Goal: Information Seeking & Learning: Learn about a topic

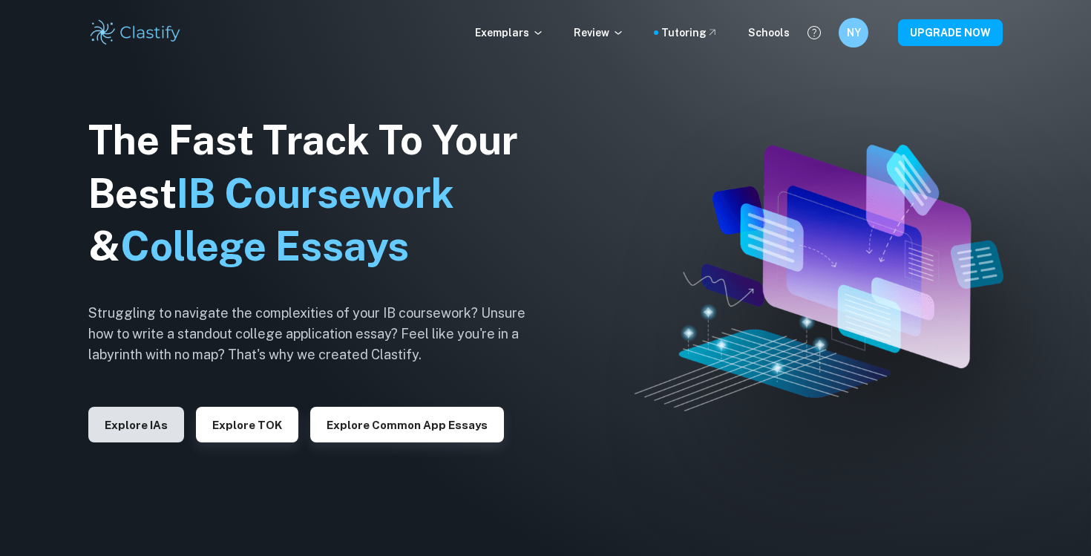
click at [148, 427] on button "Explore IAs" at bounding box center [136, 425] width 96 height 36
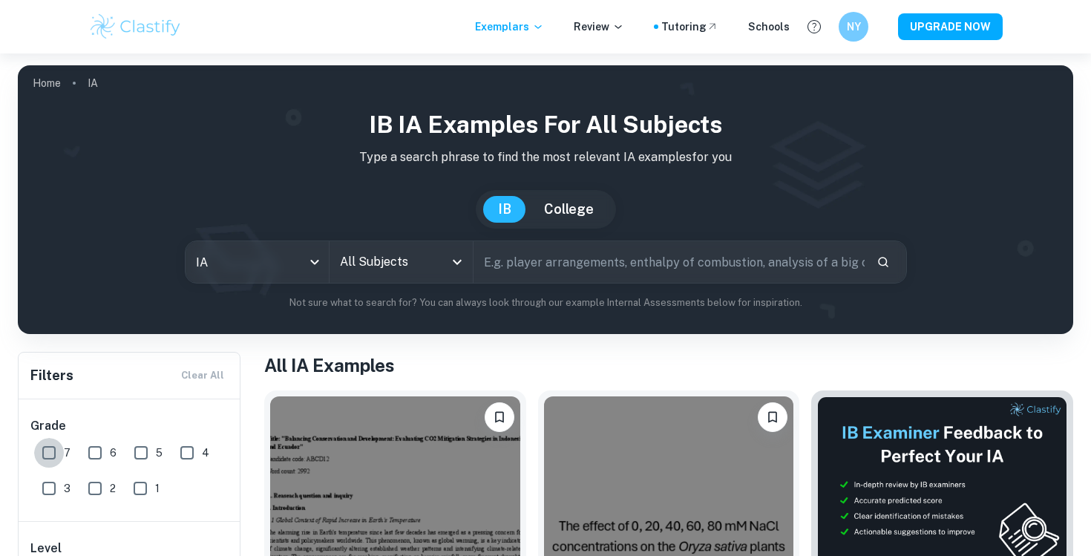
click at [59, 461] on input "7" at bounding box center [49, 453] width 30 height 30
checkbox input "true"
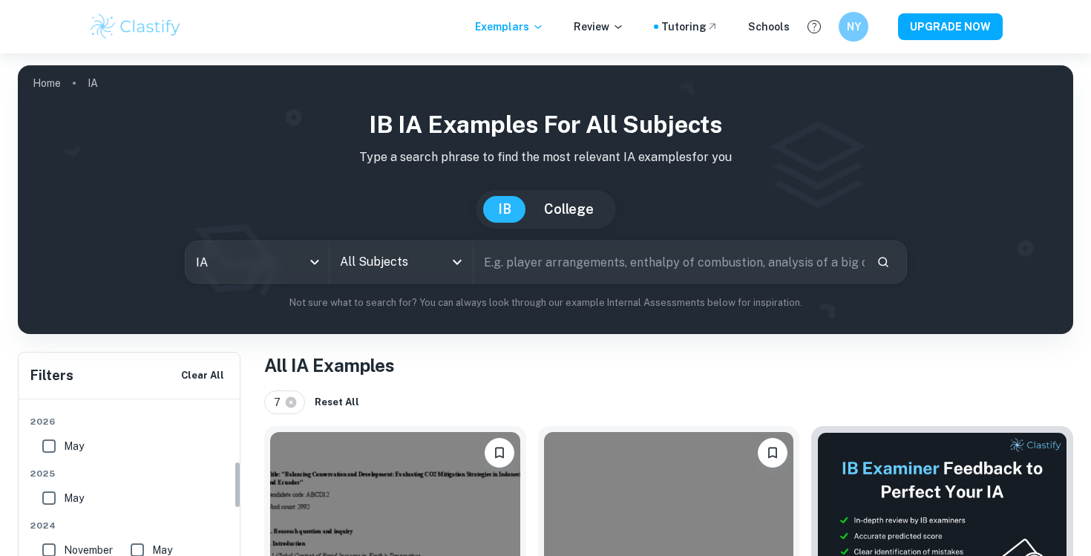
scroll to position [242, 0]
click at [422, 272] on input "All Subjects" at bounding box center [390, 262] width 108 height 28
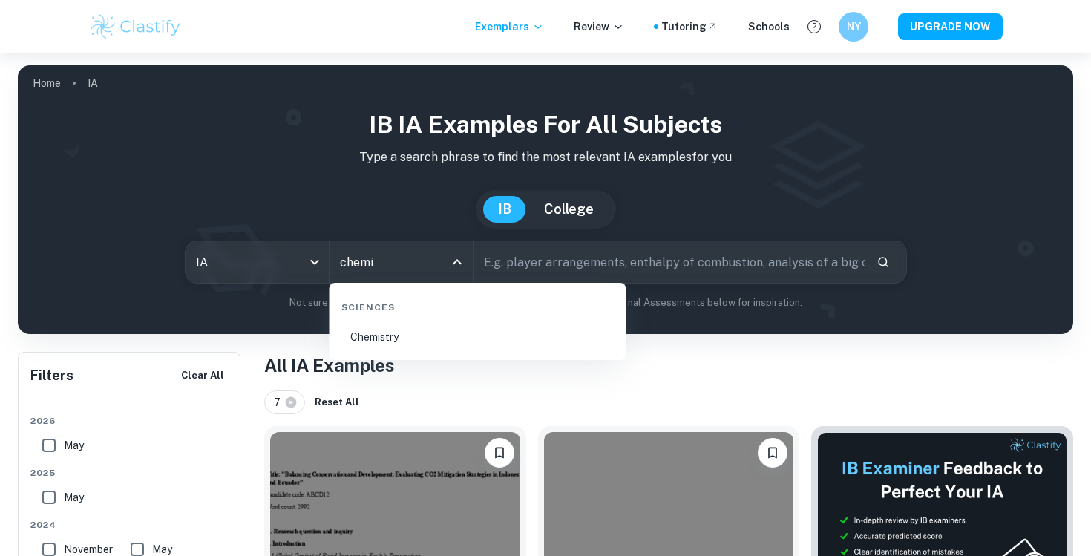
click at [402, 337] on li "Chemistry" at bounding box center [477, 337] width 285 height 34
type input "Chemistry"
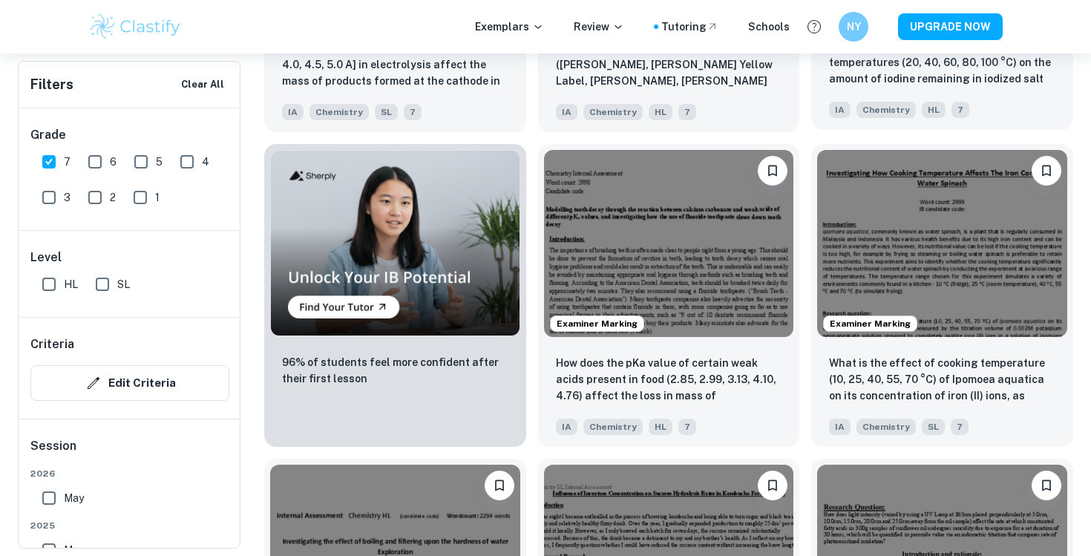
scroll to position [0, 1078]
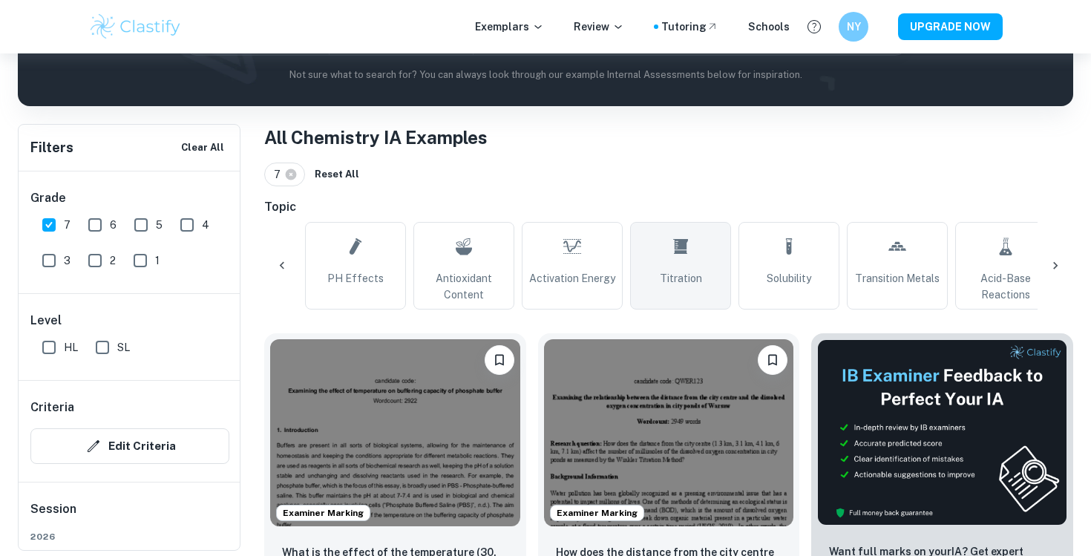
click at [690, 288] on link "Titration" at bounding box center [680, 266] width 101 height 88
type input "Titration"
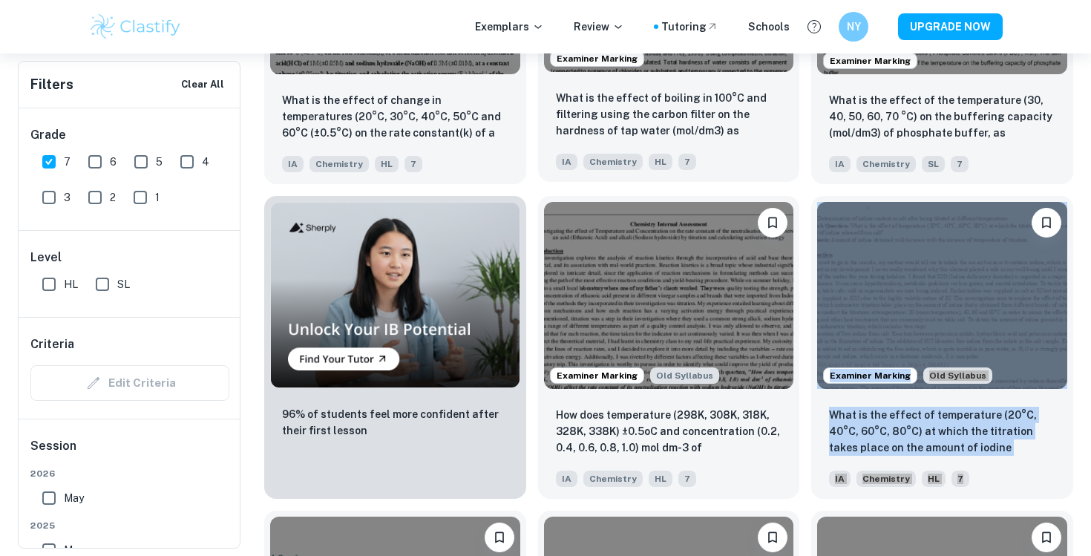
scroll to position [0, 1078]
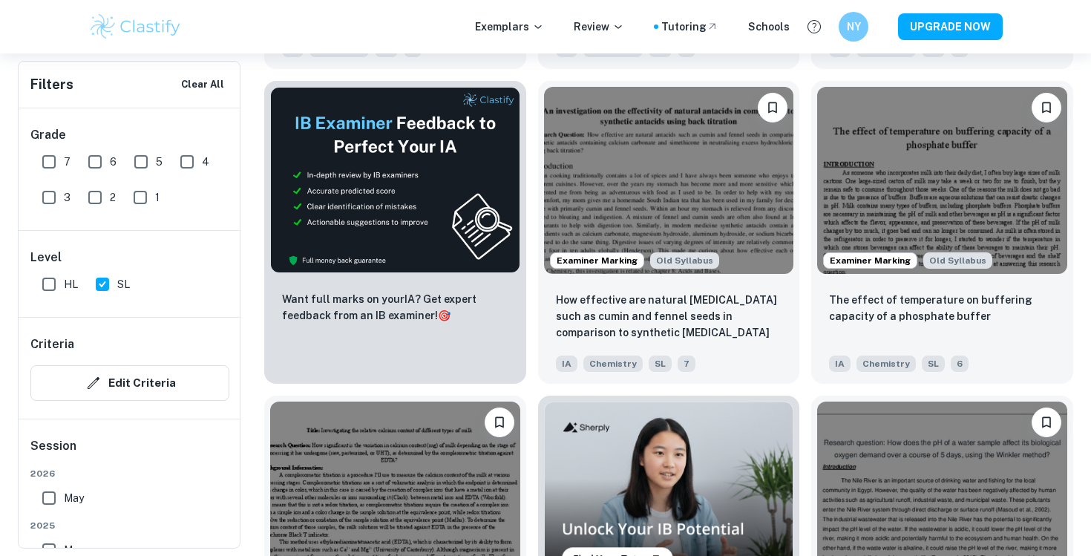
scroll to position [2376, 0]
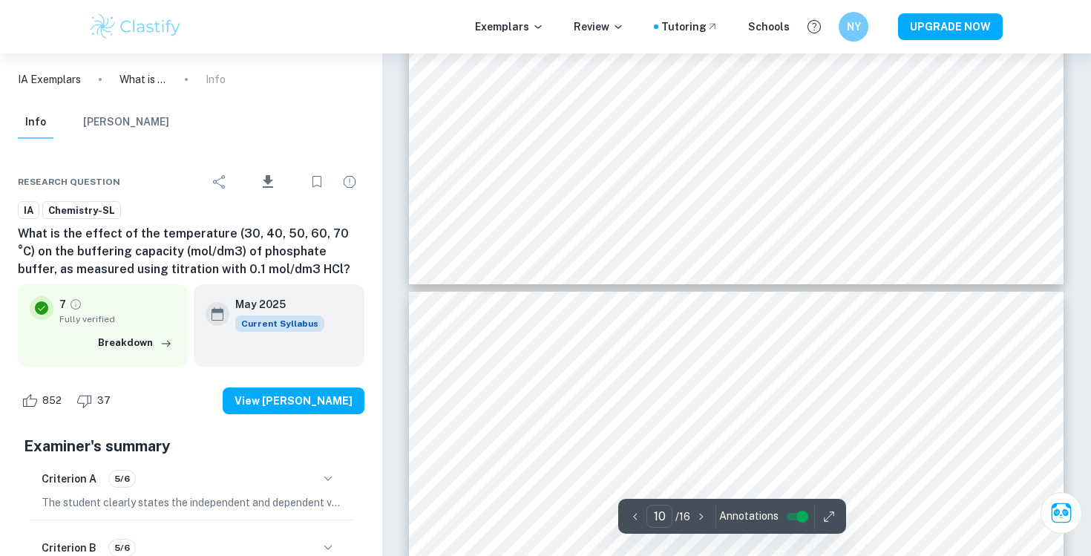
scroll to position [9417, 0]
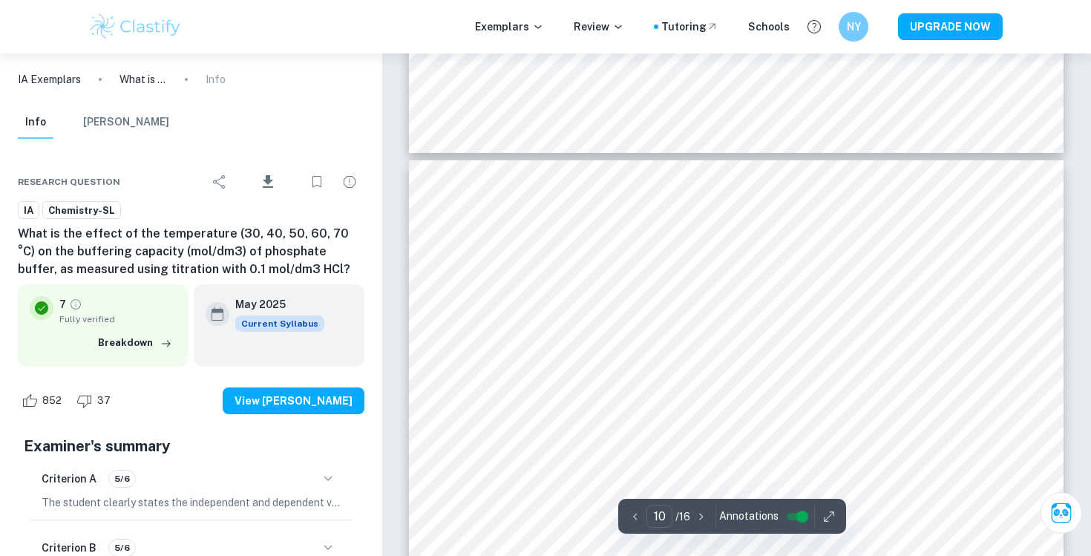
type input "9"
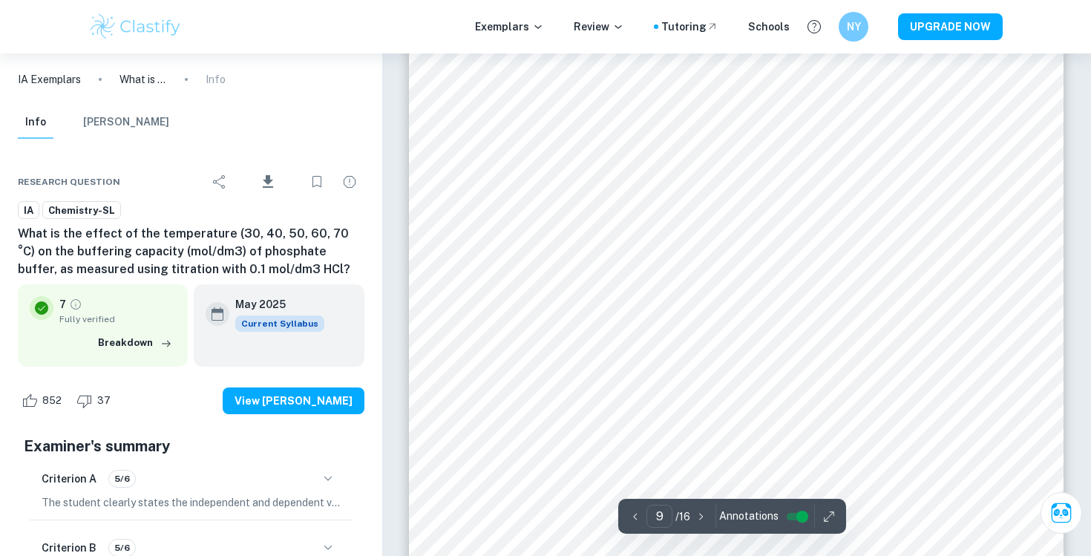
scroll to position [8154, 0]
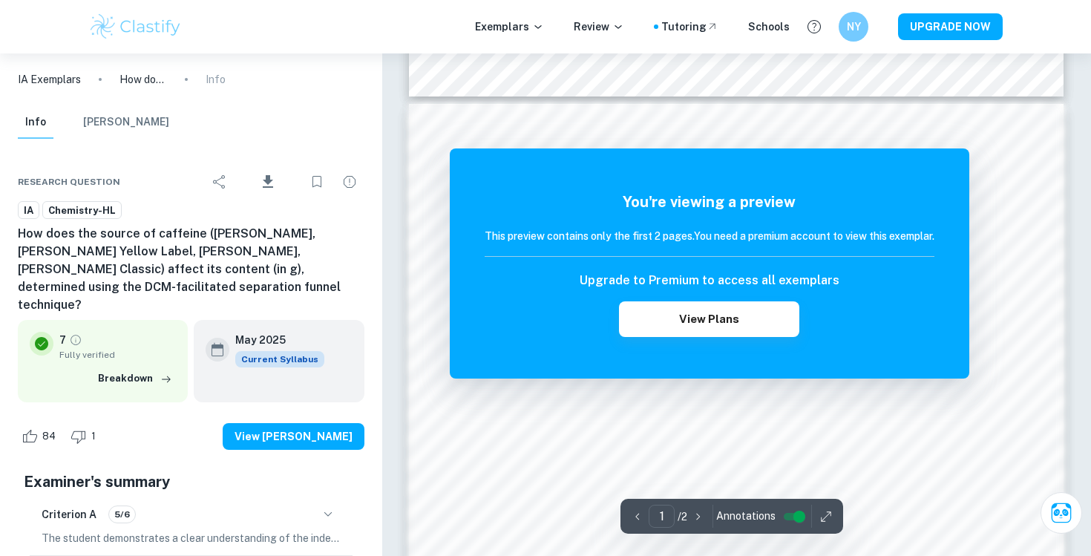
scroll to position [918, 0]
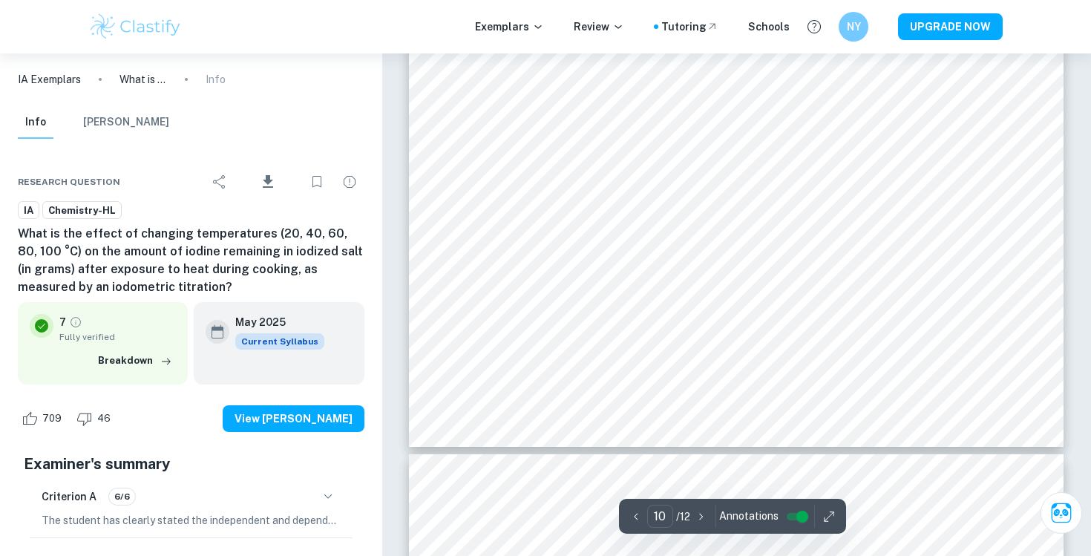
type input "11"
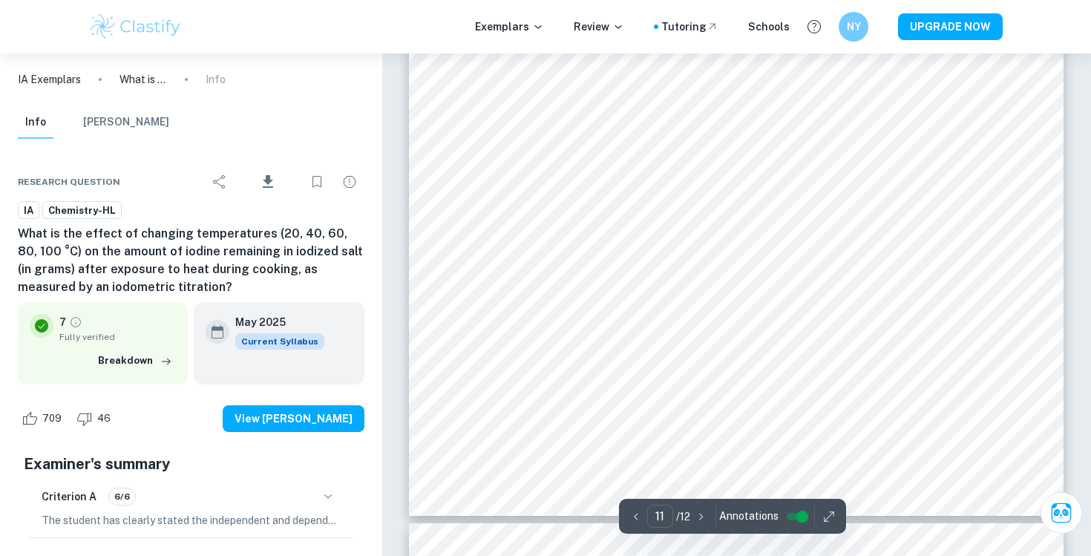
scroll to position [9263, 0]
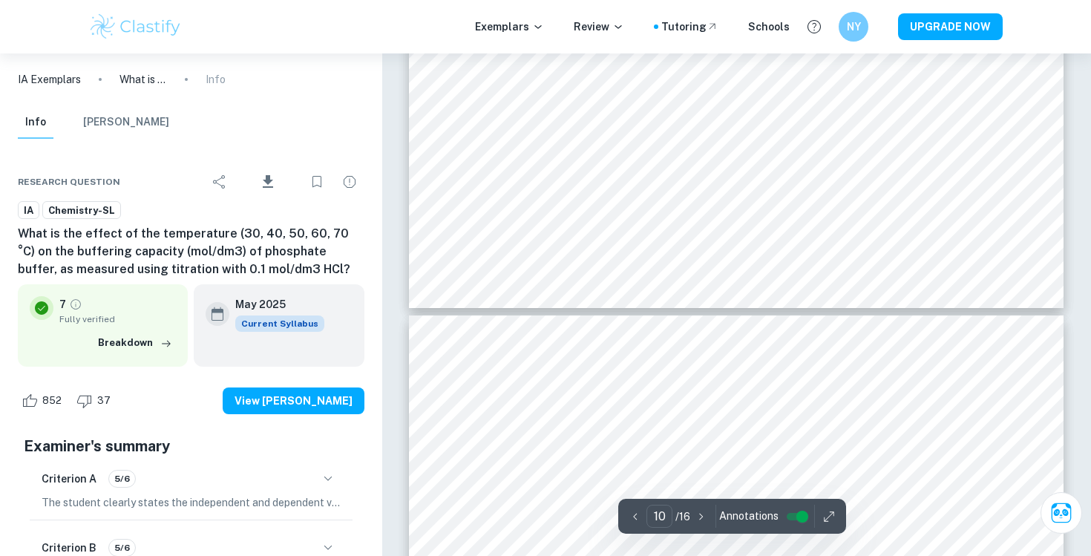
scroll to position [9385, 0]
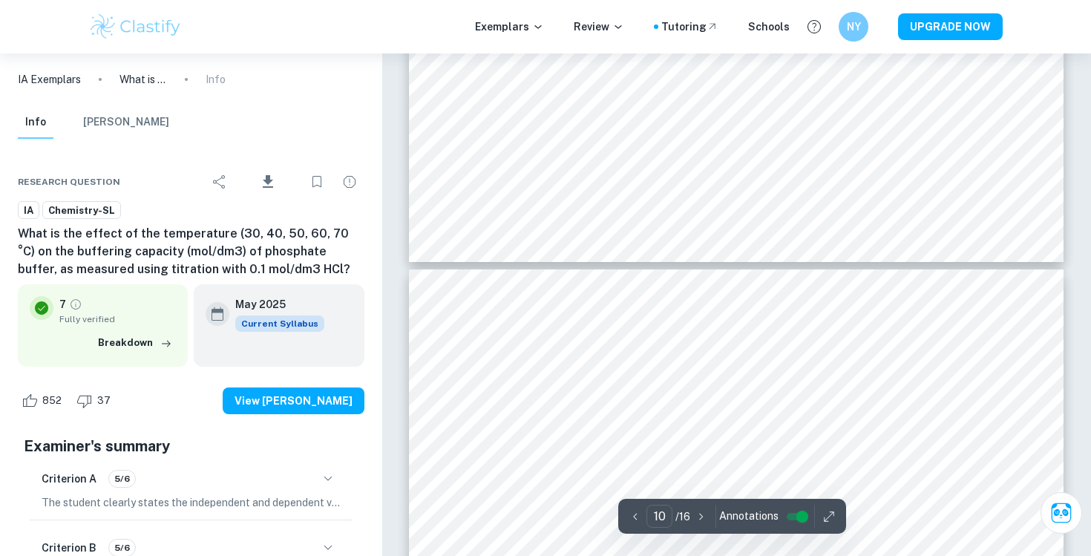
type input "11"
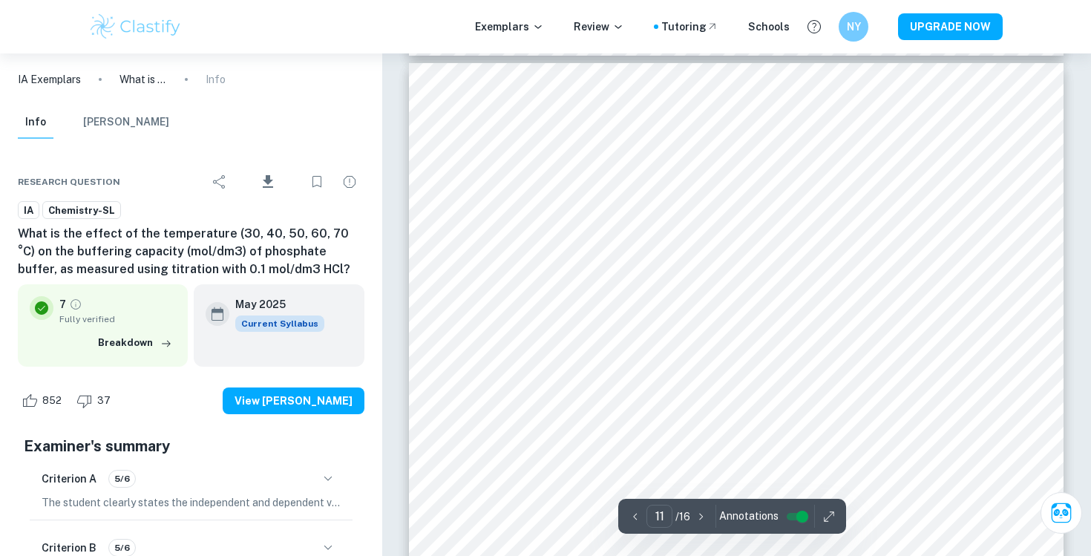
scroll to position [9622, 0]
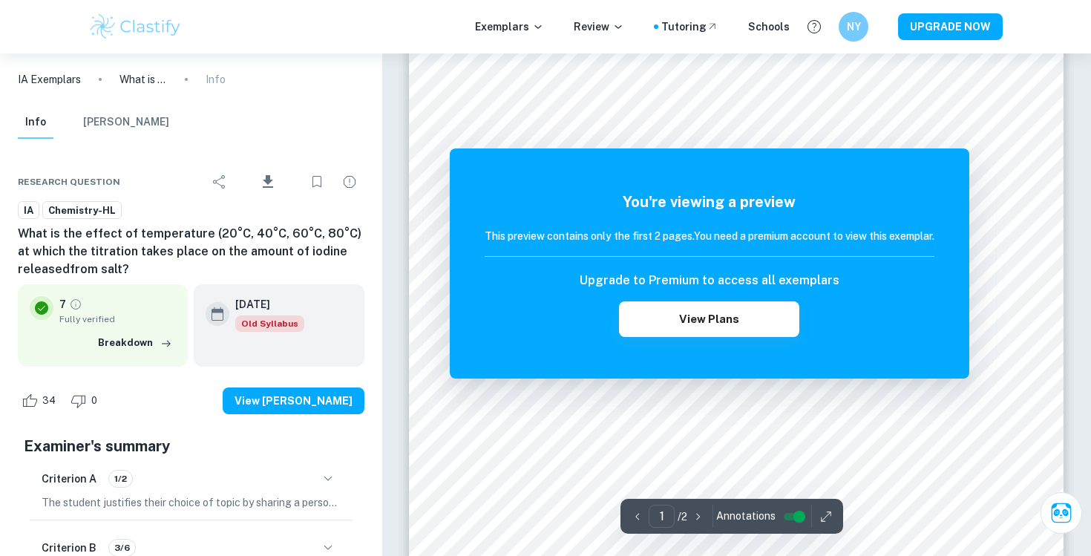
scroll to position [310, 0]
